Goal: Information Seeking & Learning: Learn about a topic

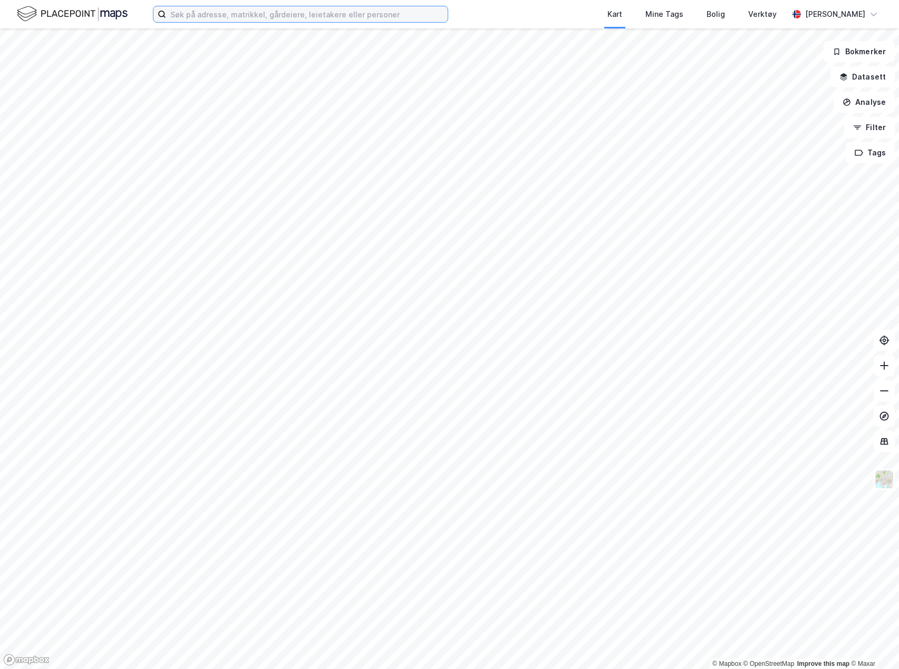
click at [286, 18] on input at bounding box center [306, 14] width 281 height 16
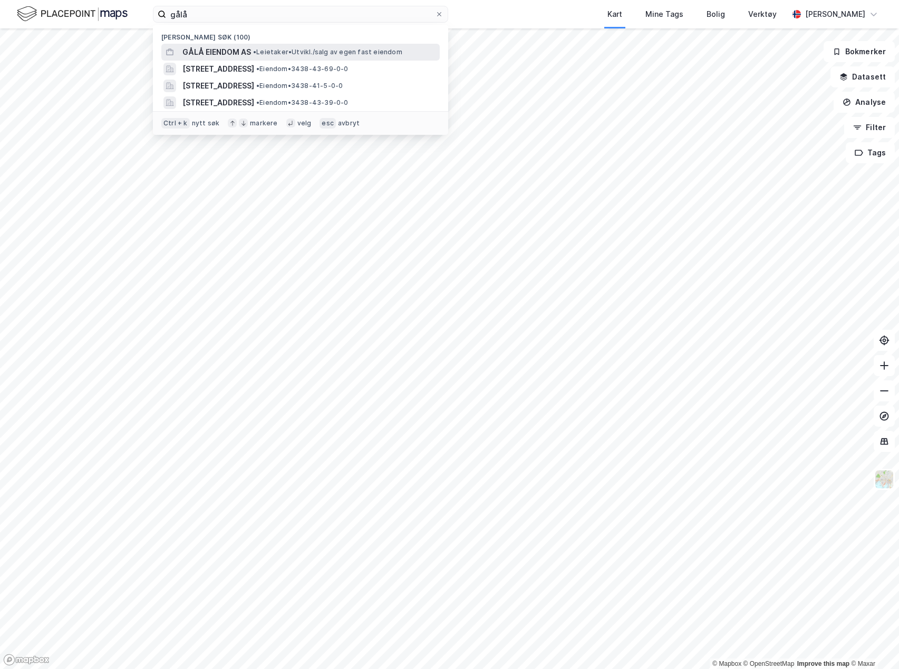
click at [226, 47] on span "GÅLÅ EIENDOM AS" at bounding box center [216, 52] width 69 height 13
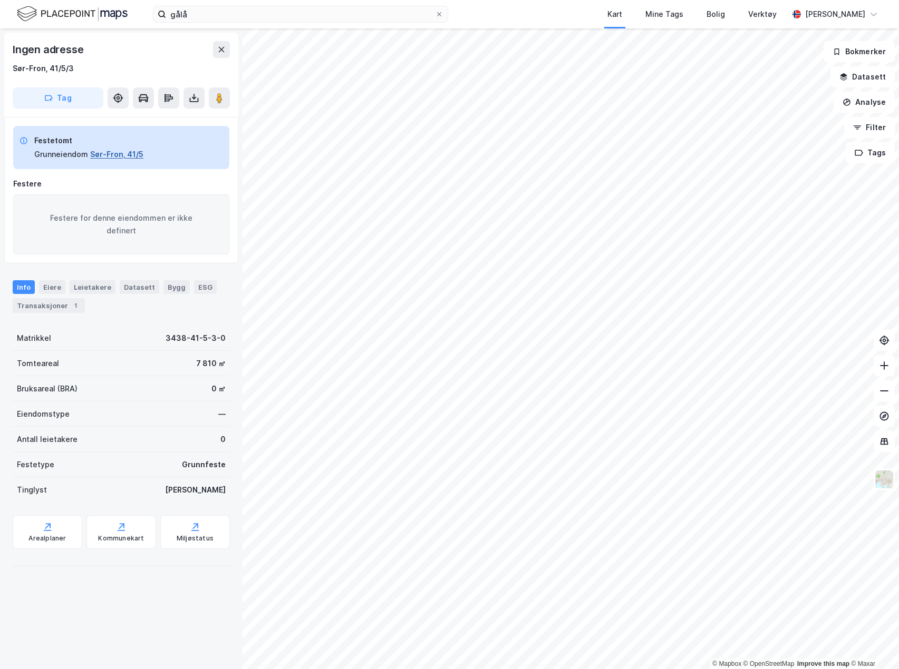
click at [115, 154] on button "Sør-Fron, 41/5" at bounding box center [116, 154] width 53 height 13
click at [117, 157] on button "Sør-Fron, 41/5" at bounding box center [116, 154] width 53 height 13
click at [136, 154] on button "Sør-Fron, 201/11" at bounding box center [120, 154] width 61 height 13
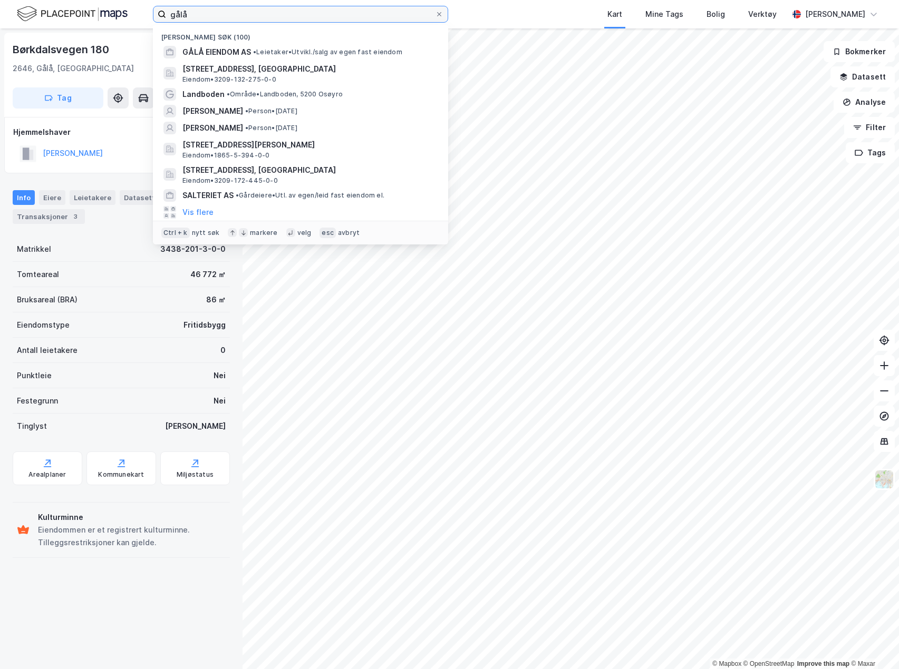
click at [210, 15] on input "gålå" at bounding box center [300, 14] width 269 height 16
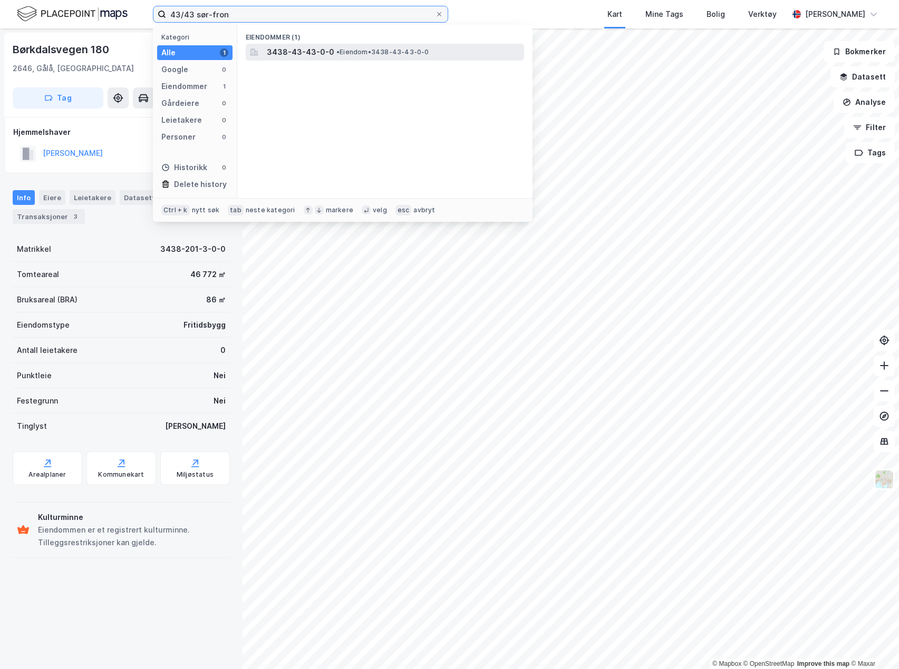
type input "43/43 sør-fron"
click at [342, 50] on span "• Eiendom • 3438-43-43-0-0" at bounding box center [382, 52] width 93 height 8
